Goal: Navigation & Orientation: Understand site structure

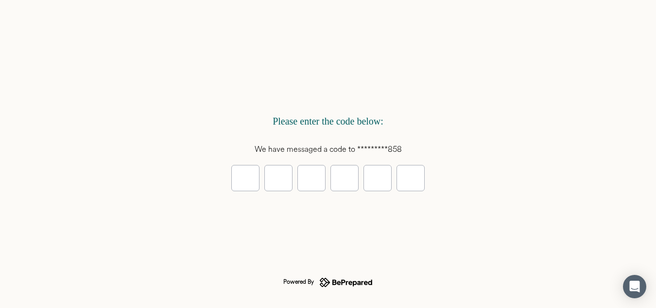
type input "*"
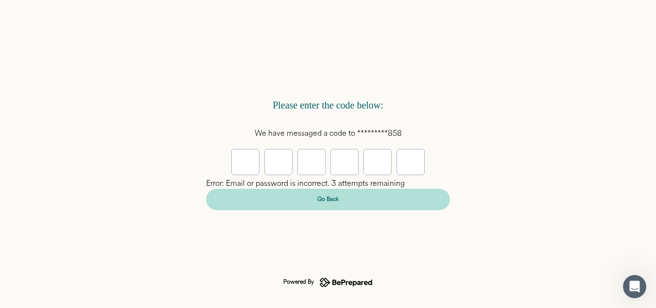
click at [319, 195] on div "Go Back" at bounding box center [327, 199] width 21 height 10
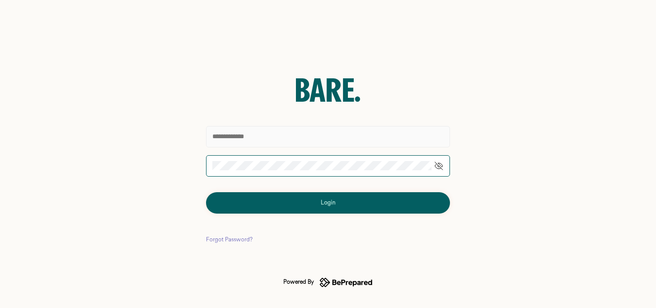
click at [301, 139] on input "text" at bounding box center [328, 136] width 244 height 21
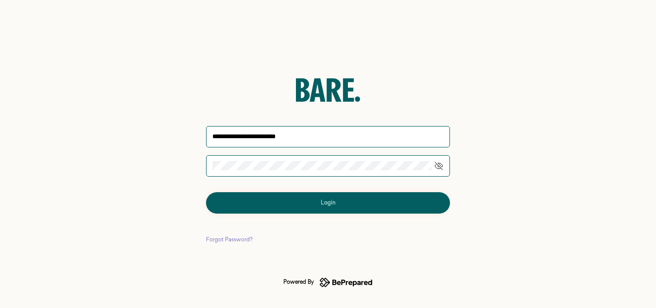
click at [295, 206] on button "Login" at bounding box center [328, 202] width 244 height 21
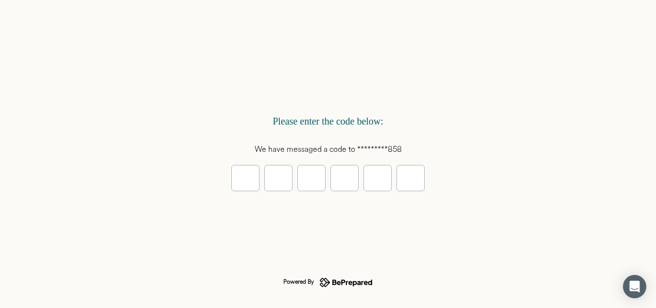
type input "*"
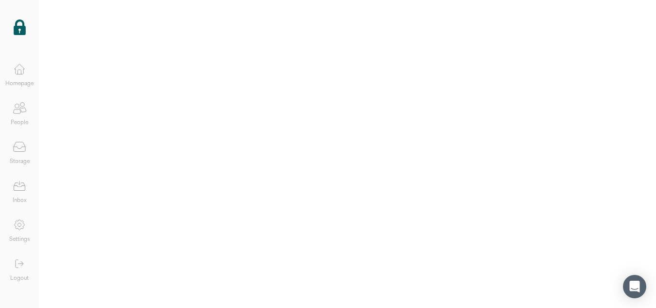
click at [20, 26] on img at bounding box center [20, 27] width 12 height 16
click at [26, 73] on icon at bounding box center [19, 68] width 19 height 19
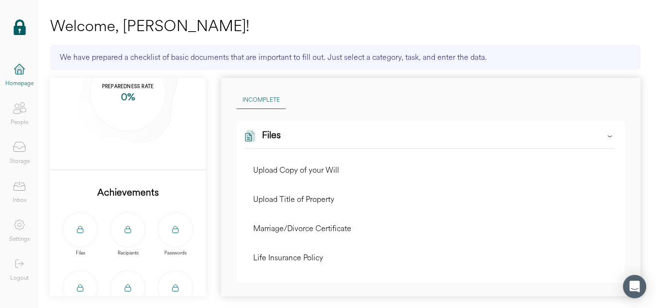
scroll to position [157, 0]
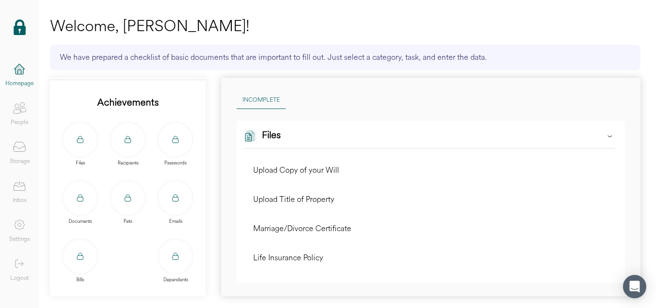
click at [21, 112] on icon at bounding box center [19, 107] width 19 height 19
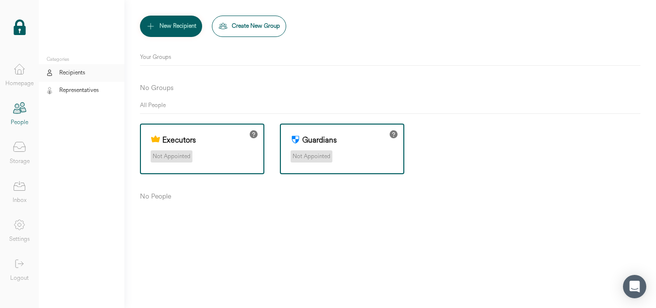
click at [19, 151] on icon at bounding box center [19, 146] width 19 height 19
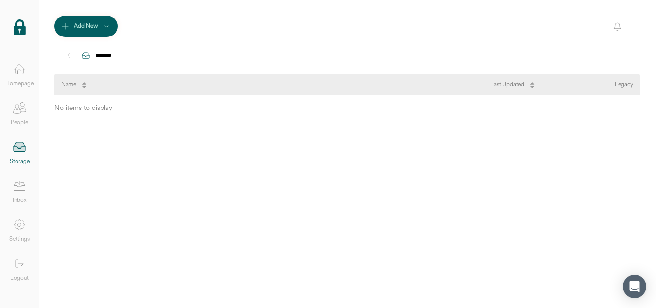
click at [25, 77] on icon at bounding box center [19, 68] width 19 height 19
